Goal: Task Accomplishment & Management: Use online tool/utility

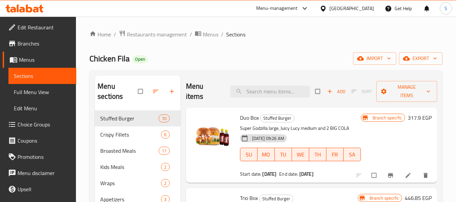
click at [327, 9] on icon at bounding box center [322, 8] width 7 height 7
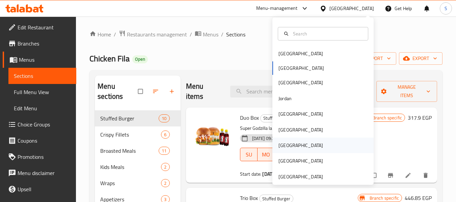
click at [291, 146] on div "[GEOGRAPHIC_DATA]" at bounding box center [322, 146] width 101 height 16
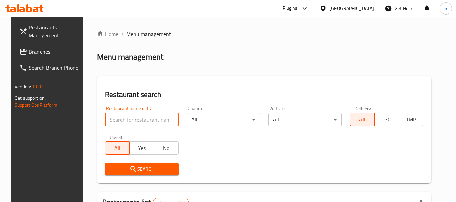
paste input "704097"
type input "704097"
click button "Search" at bounding box center [142, 169] width 74 height 12
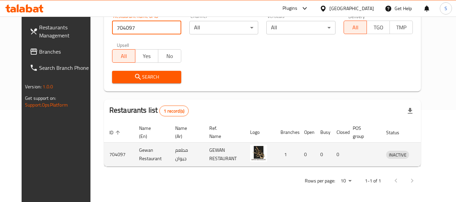
scroll to position [93, 0]
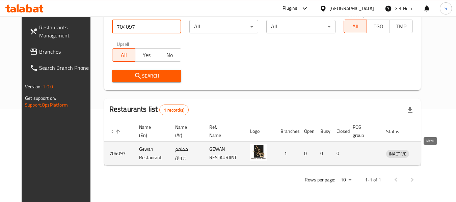
click at [428, 151] on icon "enhanced table" at bounding box center [426, 153] width 8 height 8
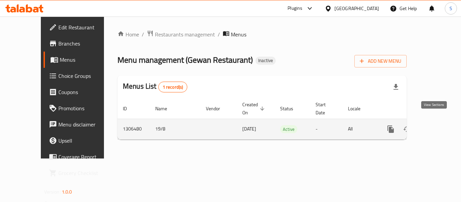
click at [437, 125] on icon "enhanced table" at bounding box center [439, 129] width 8 height 8
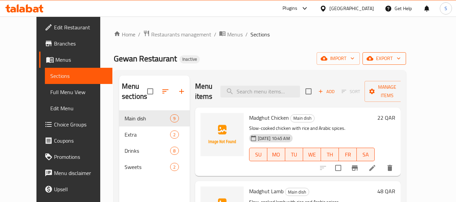
click at [400, 60] on span "export" at bounding box center [384, 58] width 33 height 8
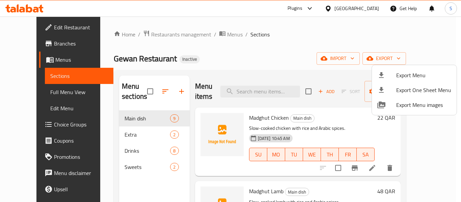
click at [420, 71] on span "Export Menu" at bounding box center [423, 75] width 55 height 8
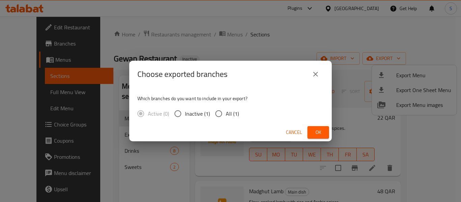
click at [234, 115] on span "All (1)" at bounding box center [232, 114] width 13 height 8
click at [226, 115] on input "All (1)" at bounding box center [219, 114] width 14 height 14
radio input "true"
click at [318, 137] on button "Ok" at bounding box center [318, 132] width 22 height 12
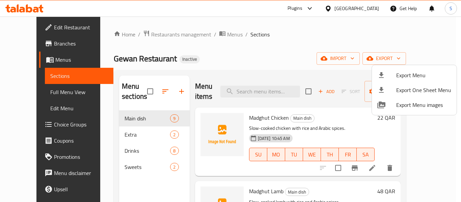
click at [262, 34] on div at bounding box center [230, 101] width 461 height 202
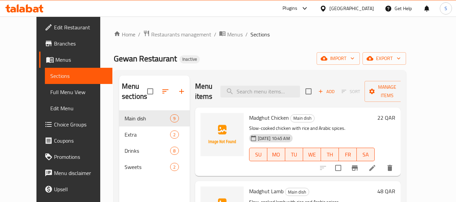
drag, startPoint x: 30, startPoint y: 27, endPoint x: 138, endPoint y: 20, distance: 107.5
click at [54, 27] on span "Edit Restaurant" at bounding box center [80, 27] width 53 height 8
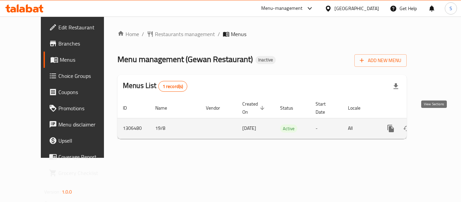
click at [435, 124] on icon "enhanced table" at bounding box center [439, 128] width 8 height 8
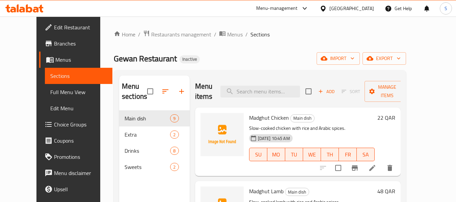
scroll to position [34, 0]
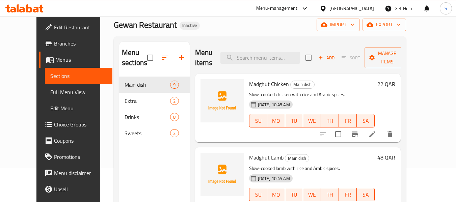
click at [46, 97] on link "Full Menu View" at bounding box center [79, 92] width 68 height 16
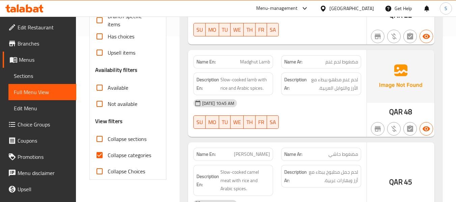
scroll to position [169, 0]
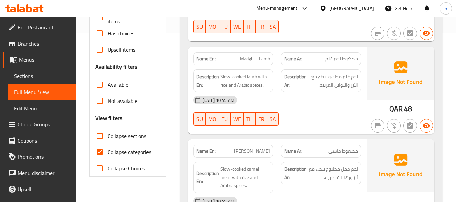
click at [113, 154] on span "Collapse categories" at bounding box center [130, 152] width 44 height 8
click at [108, 154] on input "Collapse categories" at bounding box center [99, 152] width 16 height 16
checkbox input "false"
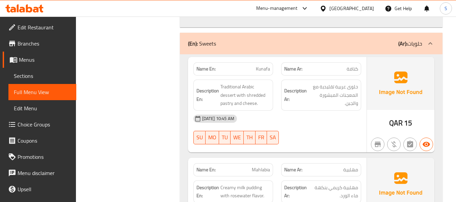
scroll to position [2052, 0]
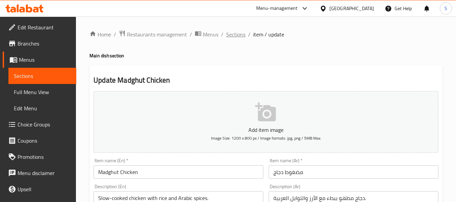
click at [229, 35] on span "Sections" at bounding box center [235, 34] width 19 height 8
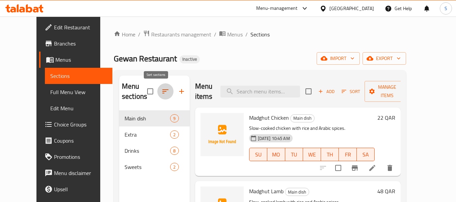
click at [161, 92] on icon "button" at bounding box center [165, 91] width 8 height 8
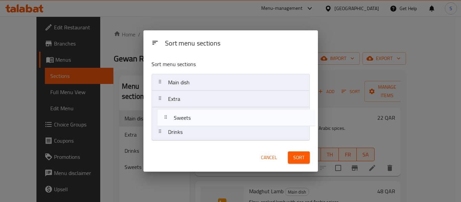
drag, startPoint x: 193, startPoint y: 132, endPoint x: 199, endPoint y: 115, distance: 18.1
click at [199, 115] on nav "Main dish Extra Drinks Sweets" at bounding box center [230, 107] width 158 height 67
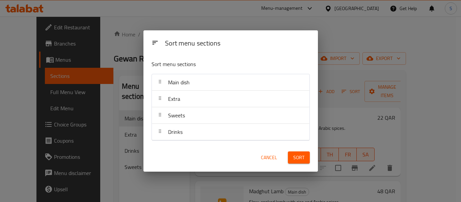
click at [302, 160] on span "Sort" at bounding box center [298, 157] width 11 height 8
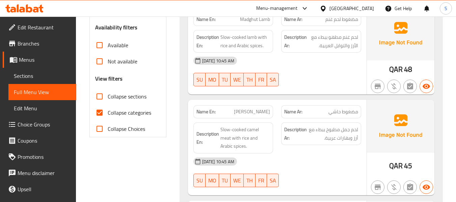
scroll to position [236, 0]
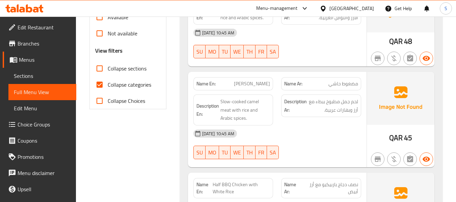
click at [124, 84] on span "Collapse categories" at bounding box center [130, 85] width 44 height 8
click at [108, 84] on input "Collapse categories" at bounding box center [99, 85] width 16 height 16
checkbox input "false"
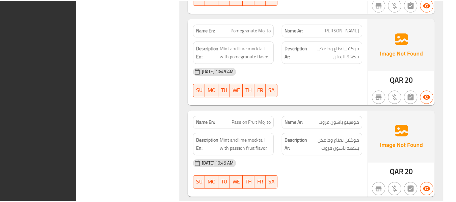
scroll to position [2028, 0]
